Goal: Information Seeking & Learning: Find specific fact

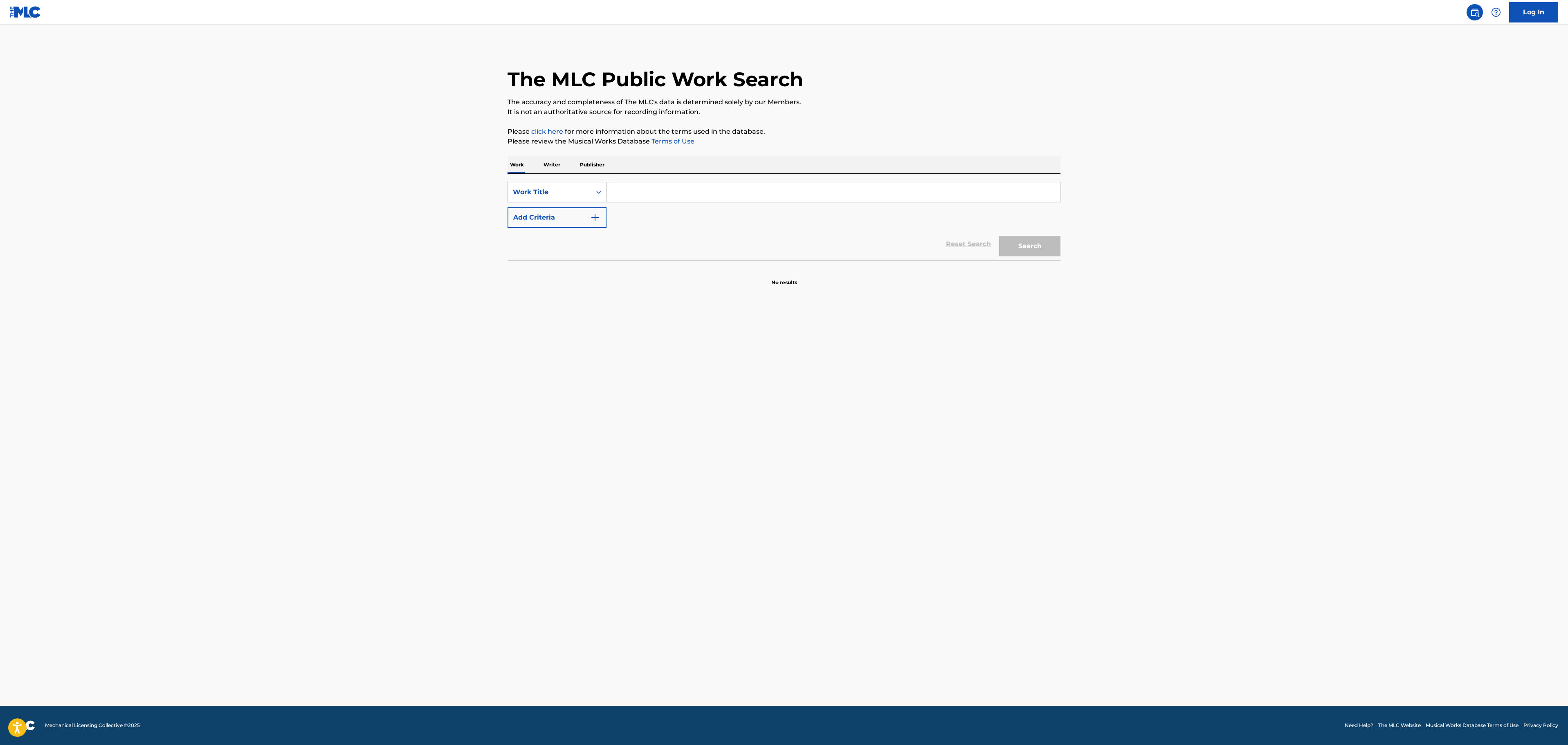
click at [759, 197] on input "Search Form" at bounding box center [833, 192] width 453 height 20
paste input "SUMMER IN THE CITY"
type input "SUMMER IN THE CITY"
click at [579, 206] on div "SearchWithCriteria271b350b-d293-4f72-9d7f-583a7ae24398 Work Title SUMMER IN THE…" at bounding box center [784, 204] width 553 height 45
click at [540, 218] on button "Add Criteria" at bounding box center [557, 217] width 99 height 20
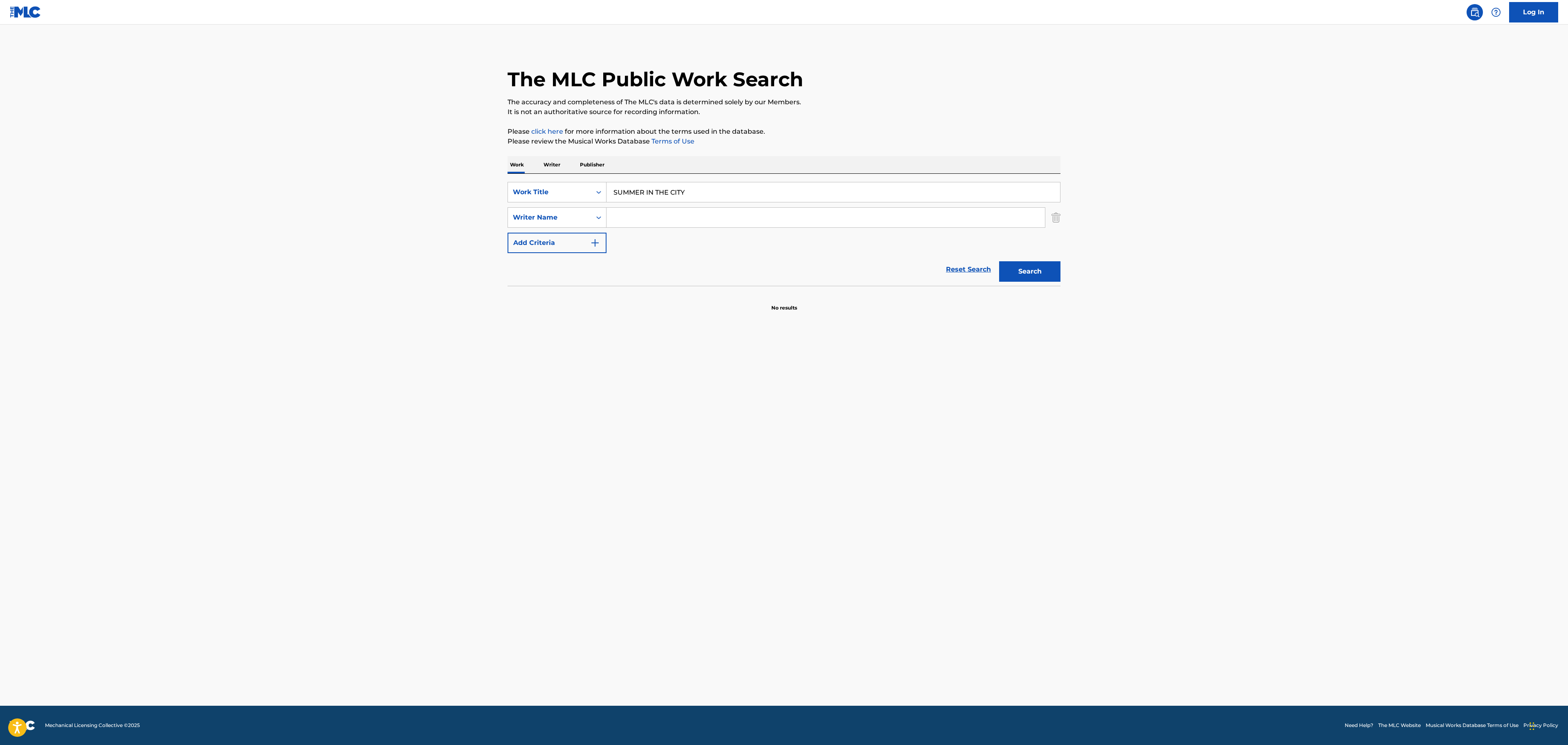
drag, startPoint x: 329, startPoint y: 238, endPoint x: 485, endPoint y: 198, distance: 161.0
click at [329, 237] on main "The MLC Public Work Search The accuracy and completeness of The MLC's data is d…" at bounding box center [784, 365] width 1568 height 681
click at [662, 222] on input "Search Form" at bounding box center [825, 217] width 438 height 20
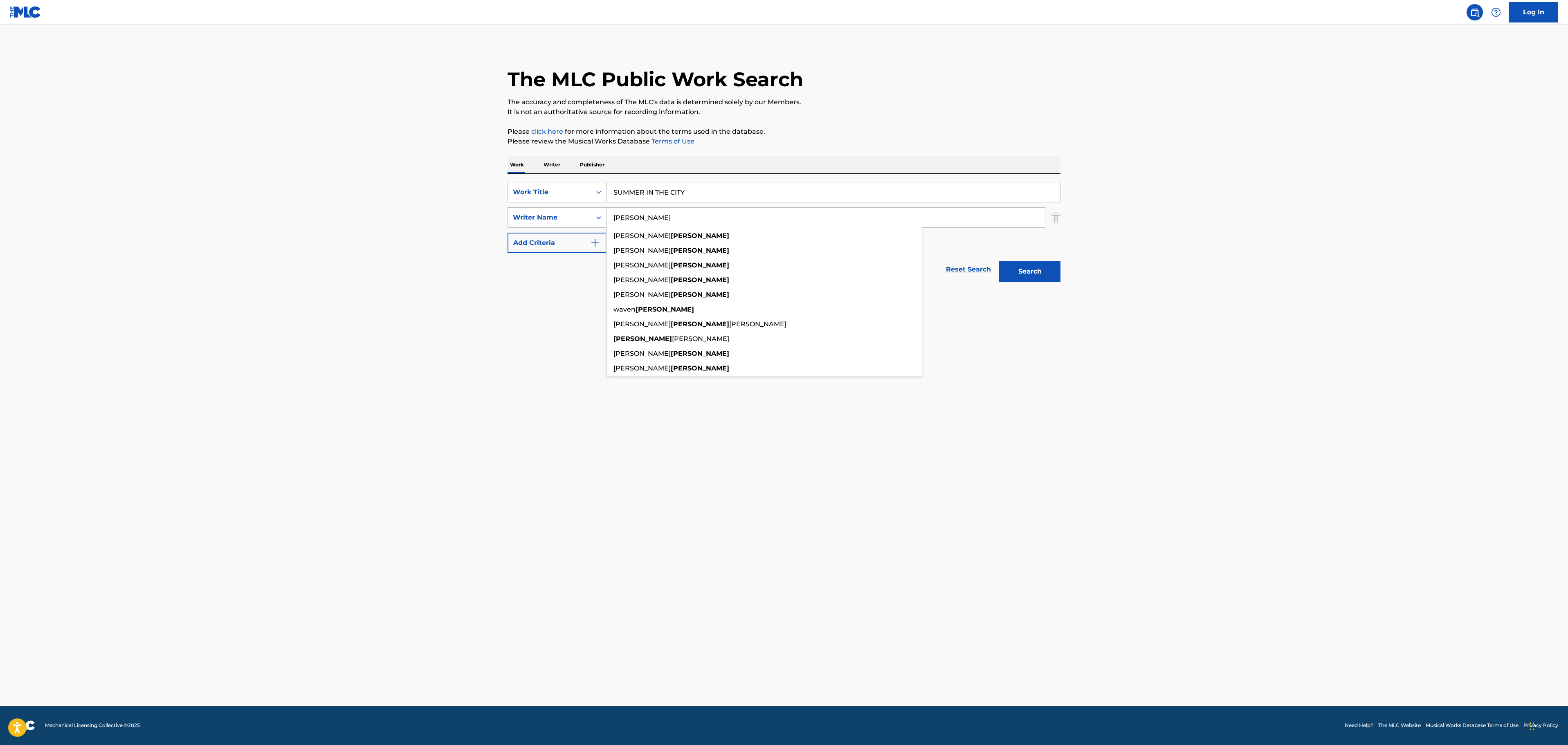
type input "[PERSON_NAME]"
click at [999, 262] on button "Search" at bounding box center [1029, 271] width 61 height 20
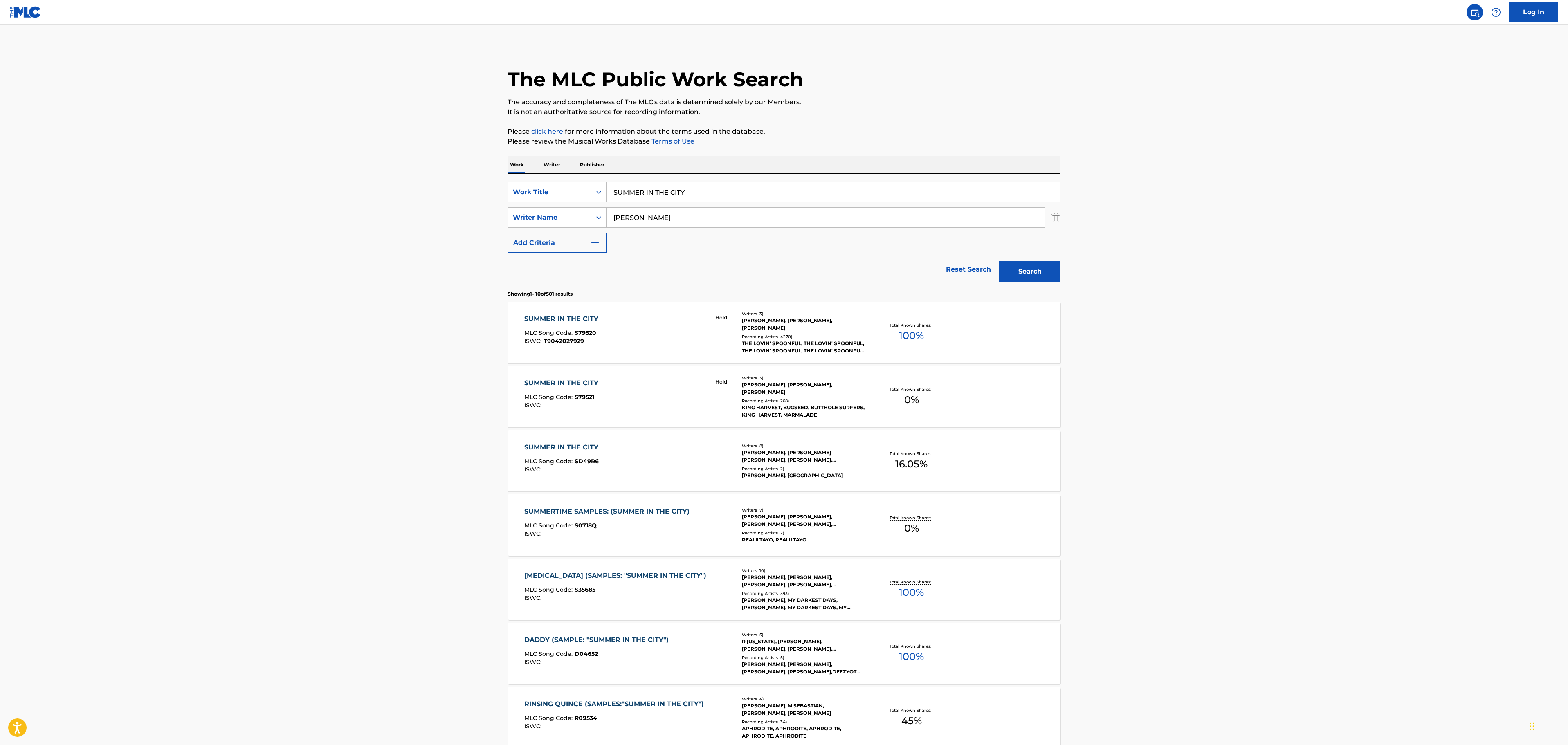
click at [811, 330] on div "[PERSON_NAME], [PERSON_NAME], [PERSON_NAME]" at bounding box center [803, 324] width 124 height 15
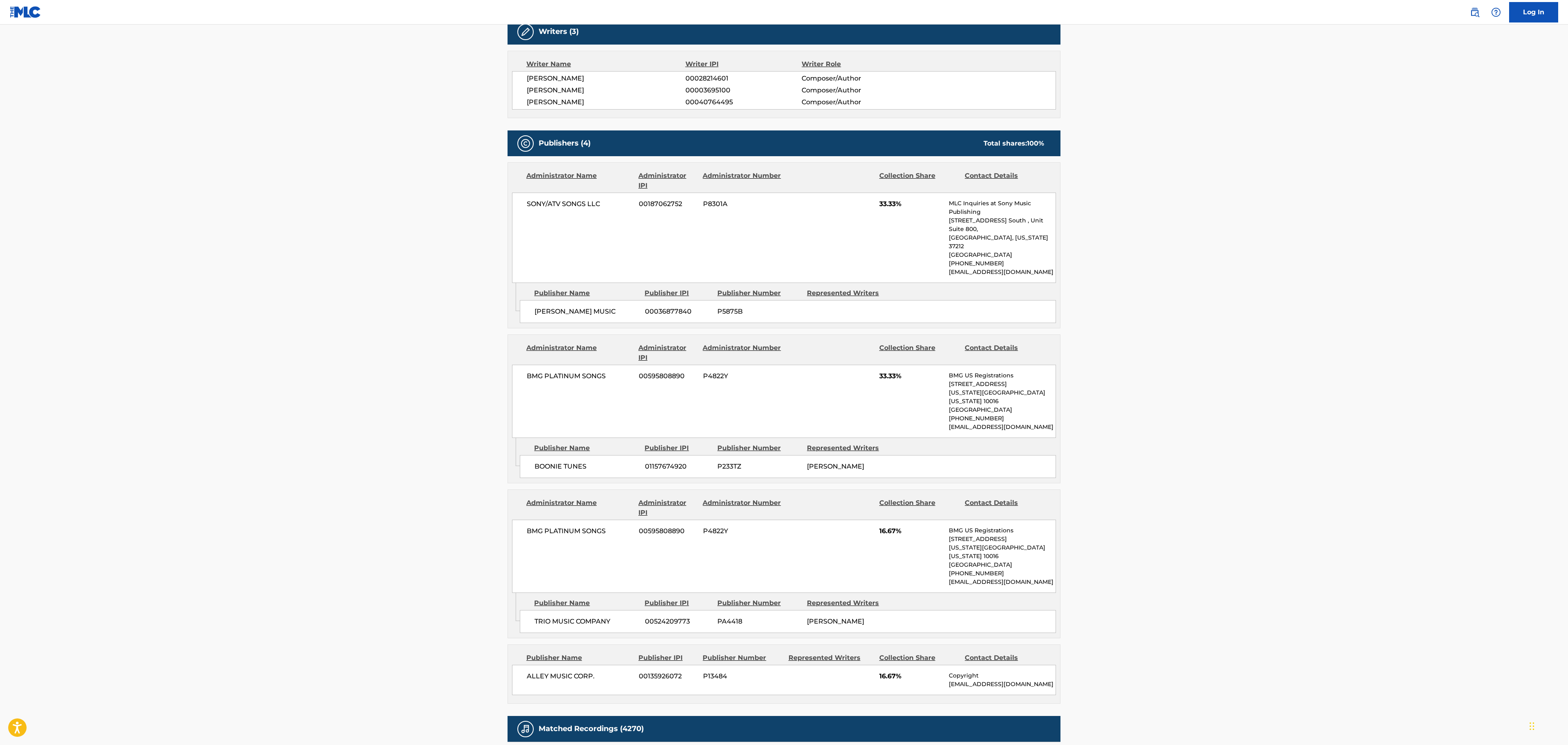
scroll to position [654, 0]
